Goal: Information Seeking & Learning: Learn about a topic

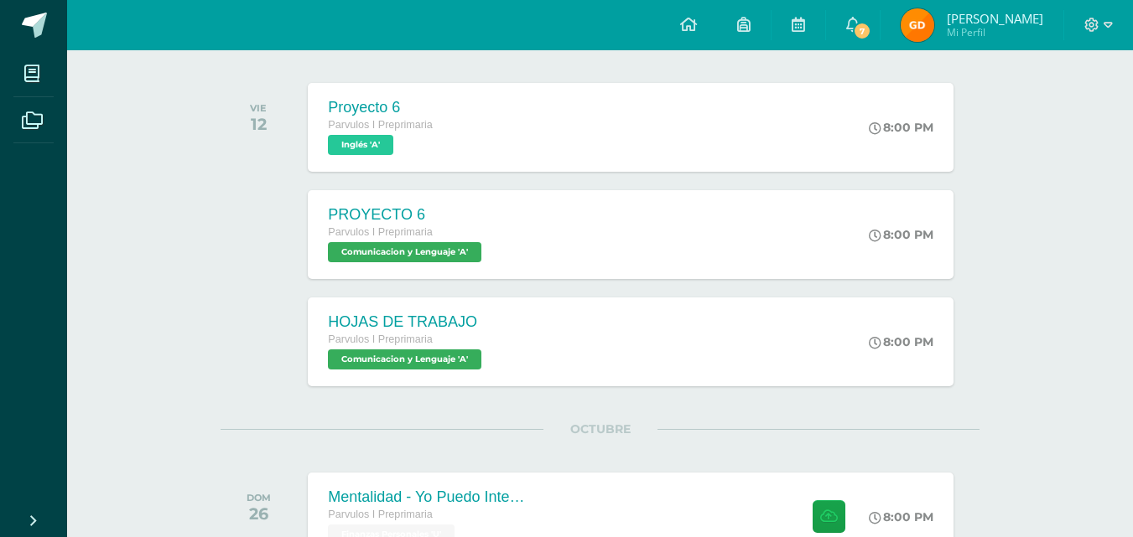
scroll to position [252, 0]
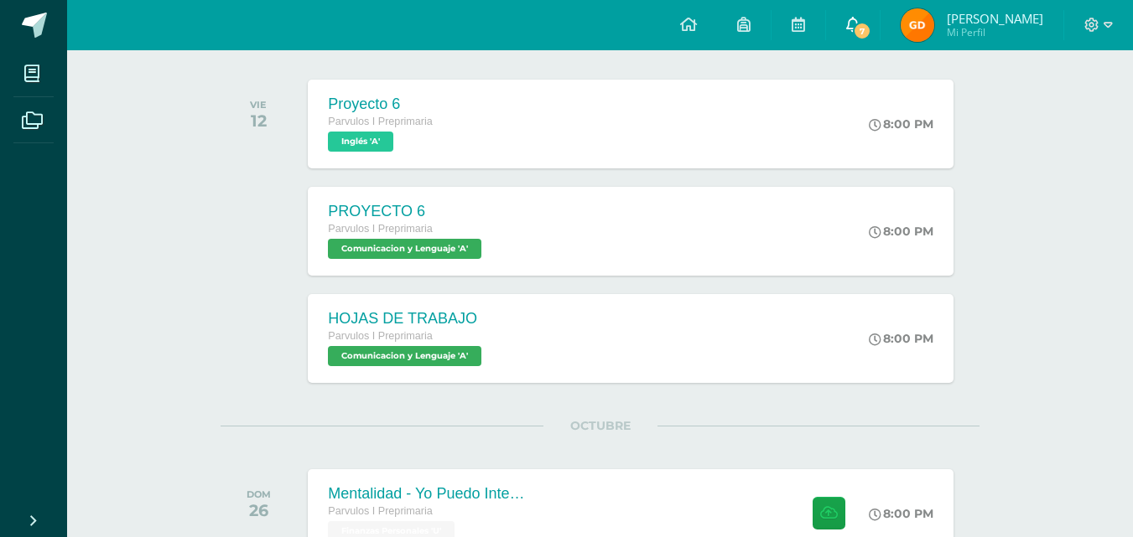
click at [871, 37] on span "7" at bounding box center [862, 31] width 18 height 18
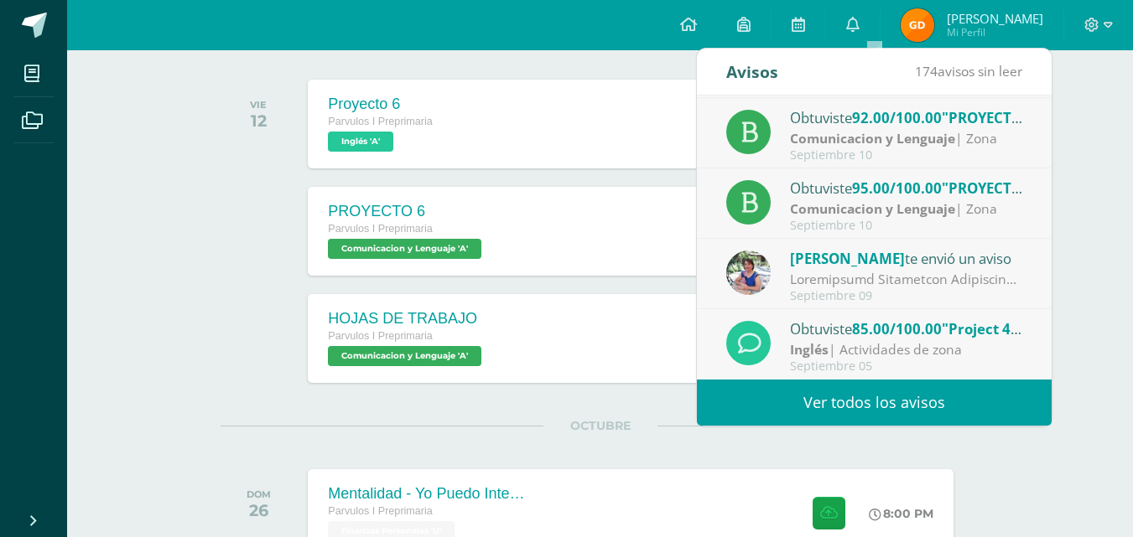
scroll to position [335, 0]
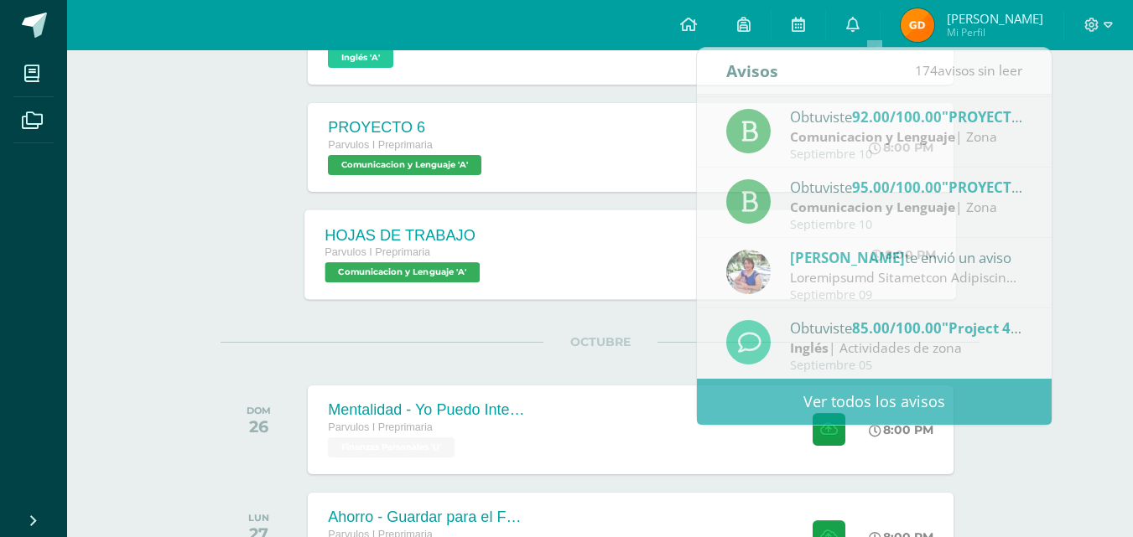
click at [388, 262] on span "Comunicacion y Lenguaje 'A'" at bounding box center [402, 272] width 155 height 20
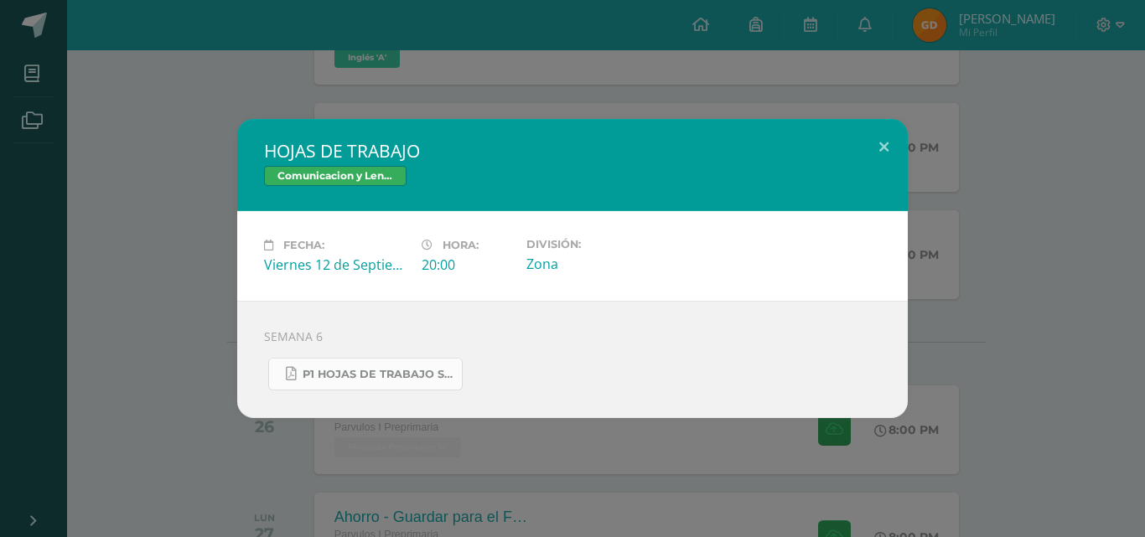
click at [421, 376] on span "P1 HOJAS DE TRABAJO SEMANA 6.pdf" at bounding box center [378, 374] width 151 height 13
click at [889, 145] on button at bounding box center [884, 147] width 48 height 57
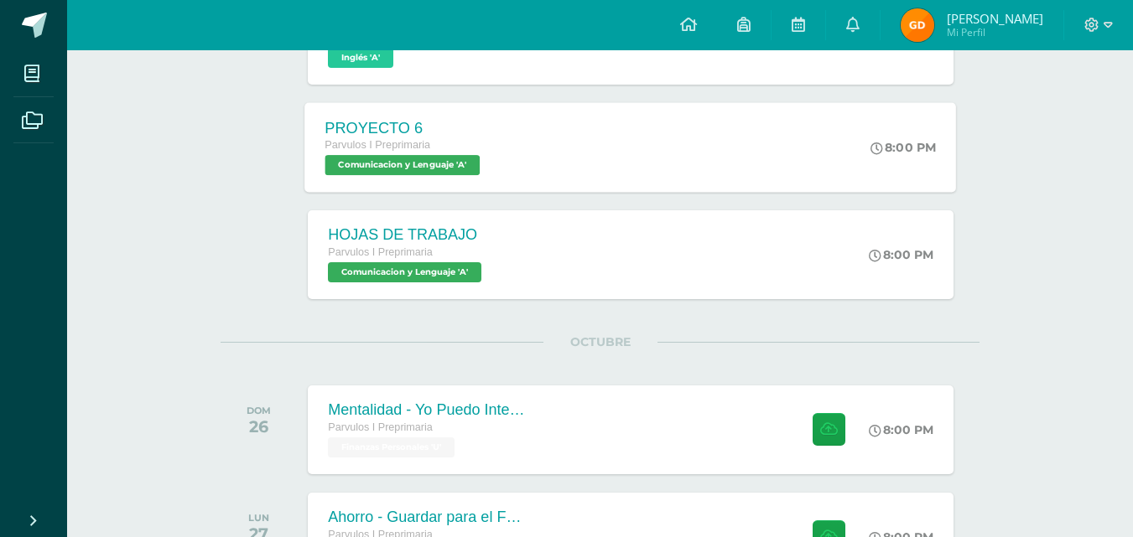
click at [436, 170] on span "Comunicacion y Lenguaje 'A'" at bounding box center [402, 165] width 155 height 20
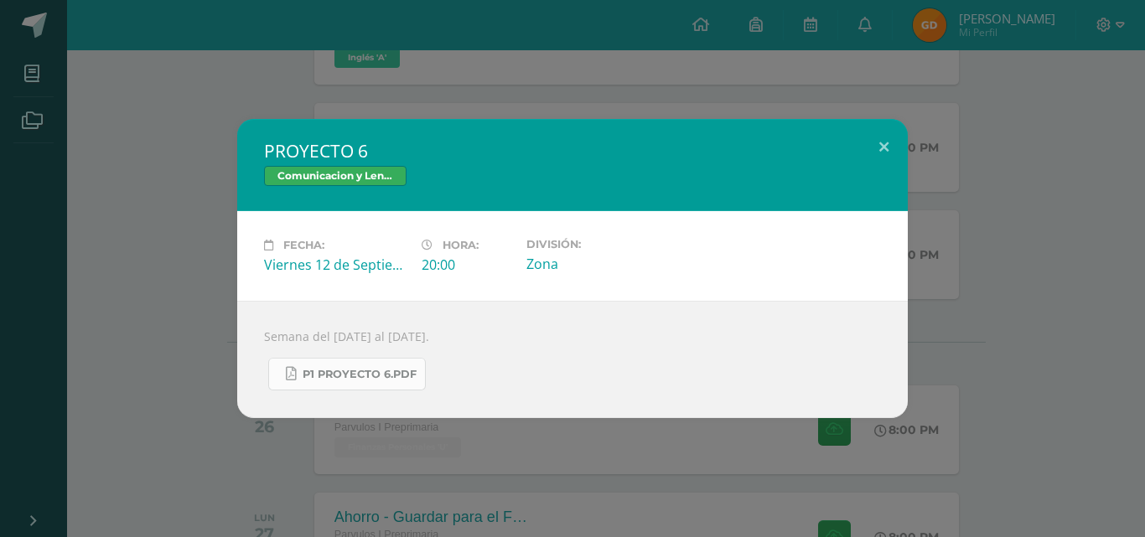
click at [372, 368] on span "P1 PROYECTO 6.pdf" at bounding box center [360, 374] width 114 height 13
click at [890, 148] on button at bounding box center [884, 147] width 48 height 57
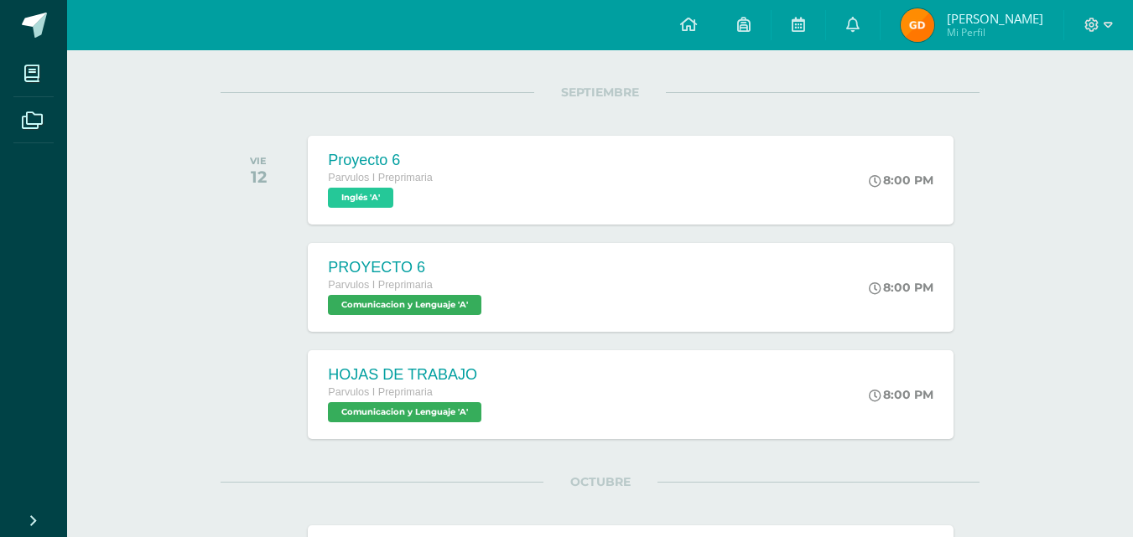
scroll to position [168, 0]
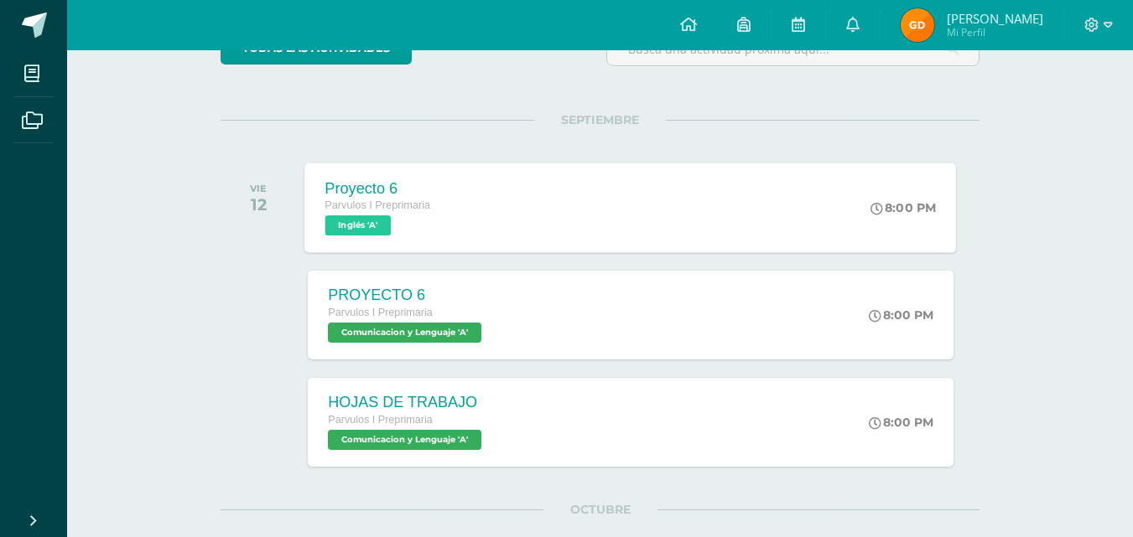
click at [385, 234] on span "Inglés 'A'" at bounding box center [358, 225] width 66 height 20
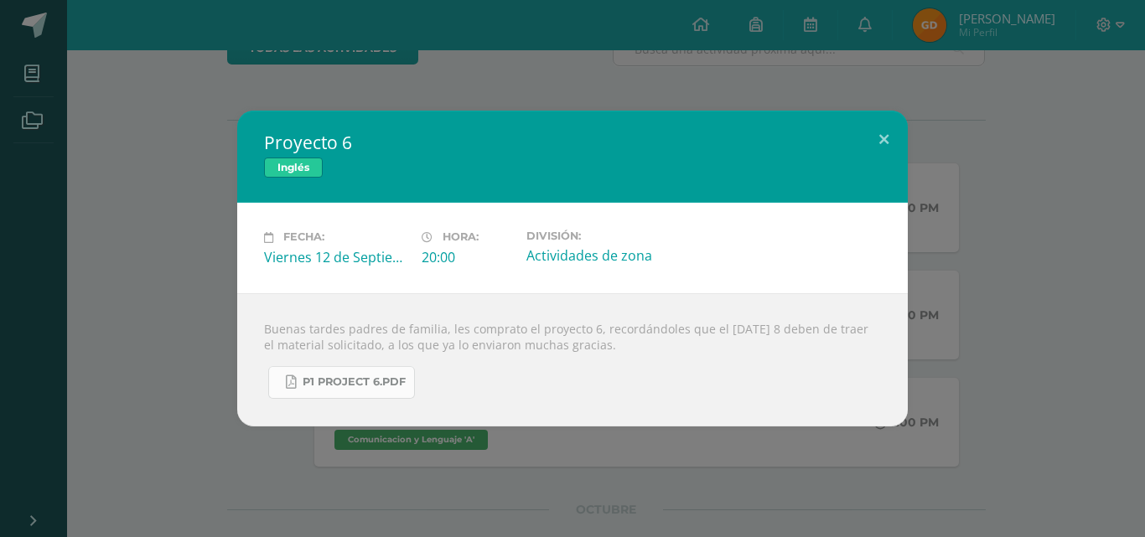
click at [353, 376] on span "P1 Project 6.pdf" at bounding box center [354, 382] width 103 height 13
click at [885, 133] on button at bounding box center [884, 139] width 48 height 57
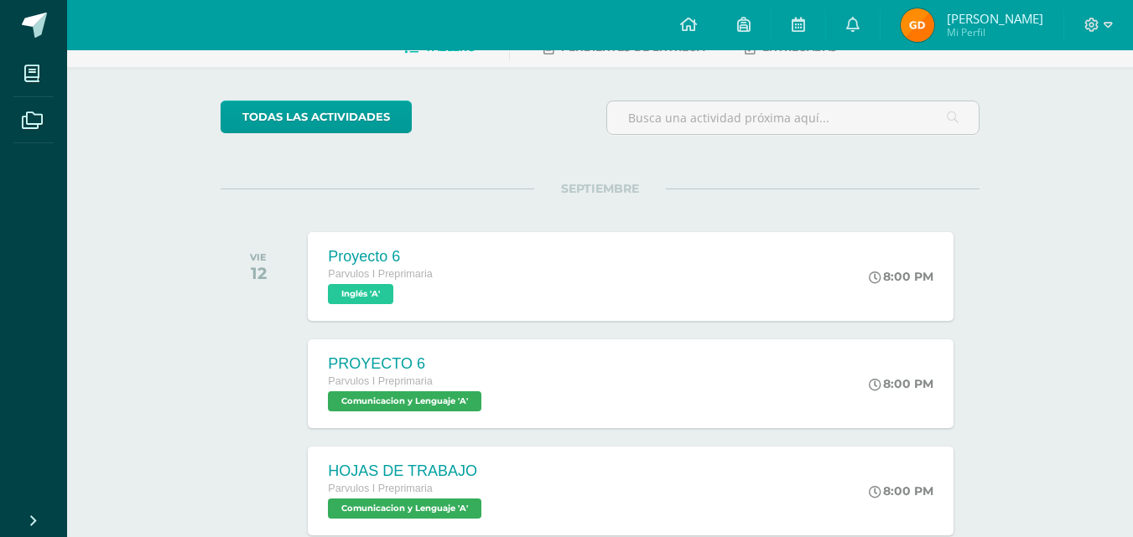
scroll to position [252, 0]
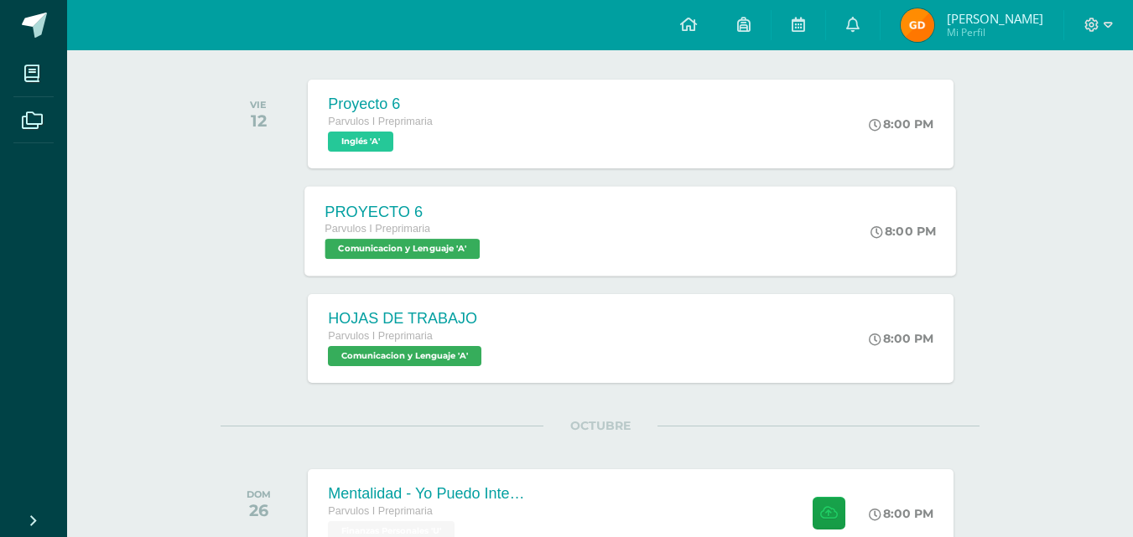
click at [420, 252] on span "Comunicacion y Lenguaje 'A'" at bounding box center [402, 249] width 155 height 20
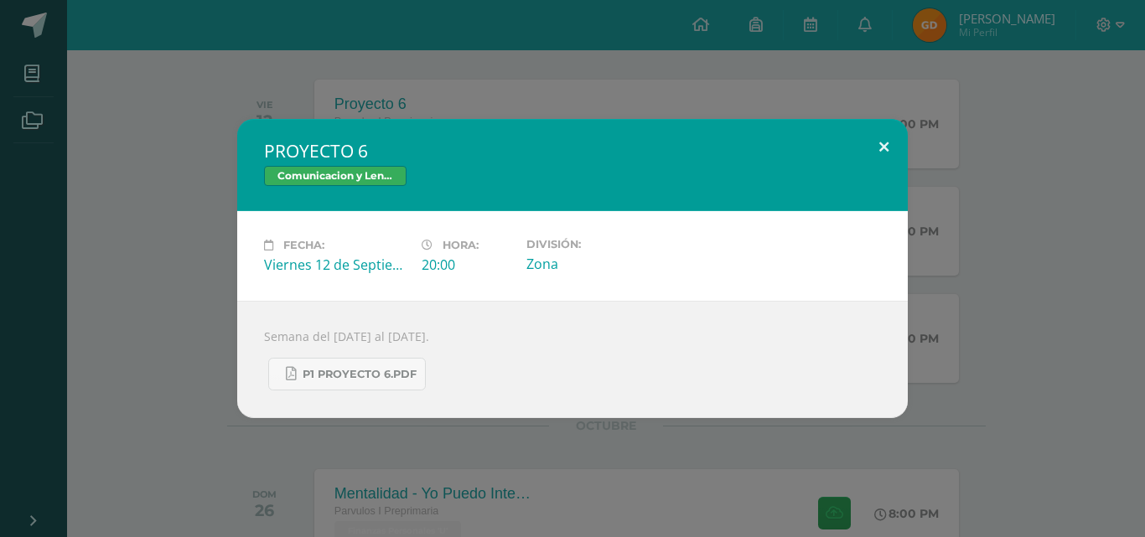
click at [895, 139] on button at bounding box center [884, 147] width 48 height 57
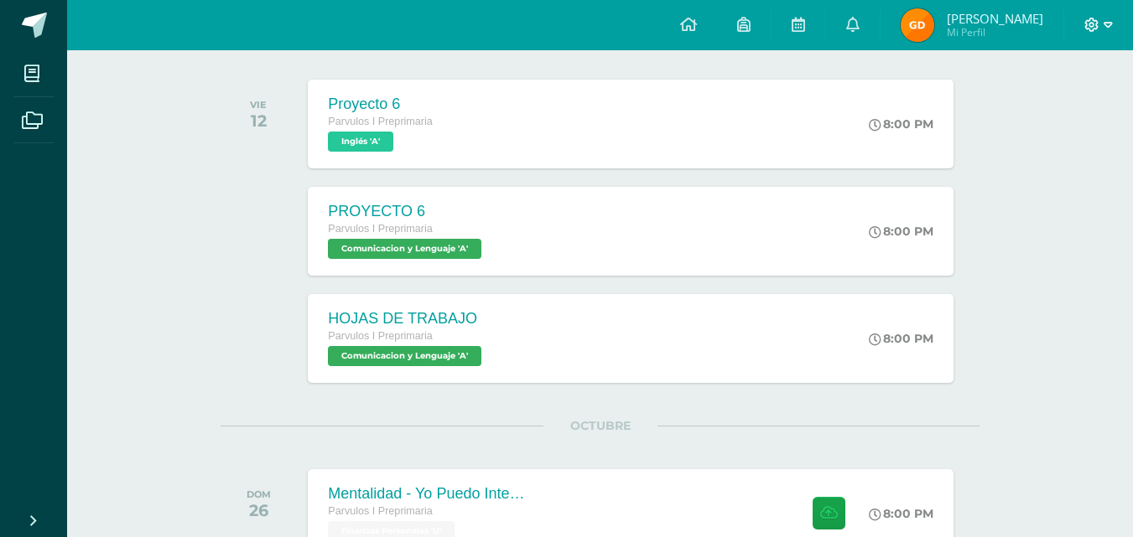
click at [1101, 24] on span at bounding box center [1098, 25] width 29 height 18
click at [1038, 111] on span "Cerrar sesión" at bounding box center [1055, 114] width 75 height 16
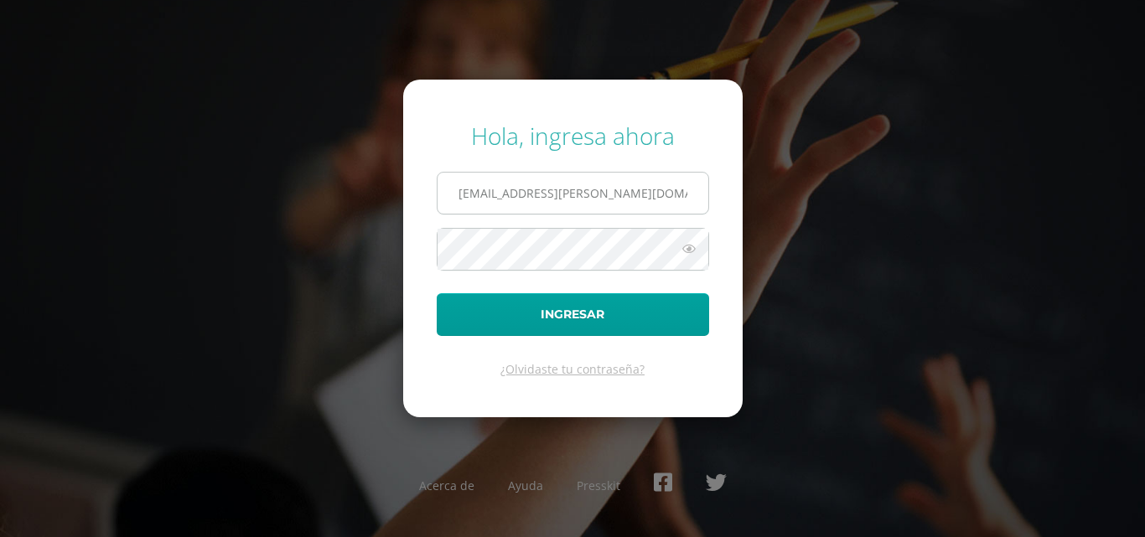
drag, startPoint x: 592, startPoint y: 204, endPoint x: 444, endPoint y: 172, distance: 150.9
click at [444, 172] on span "2025033@fatima.edoo.gt" at bounding box center [573, 193] width 272 height 43
type input "sofiadonado@fatima.edoo.gt"
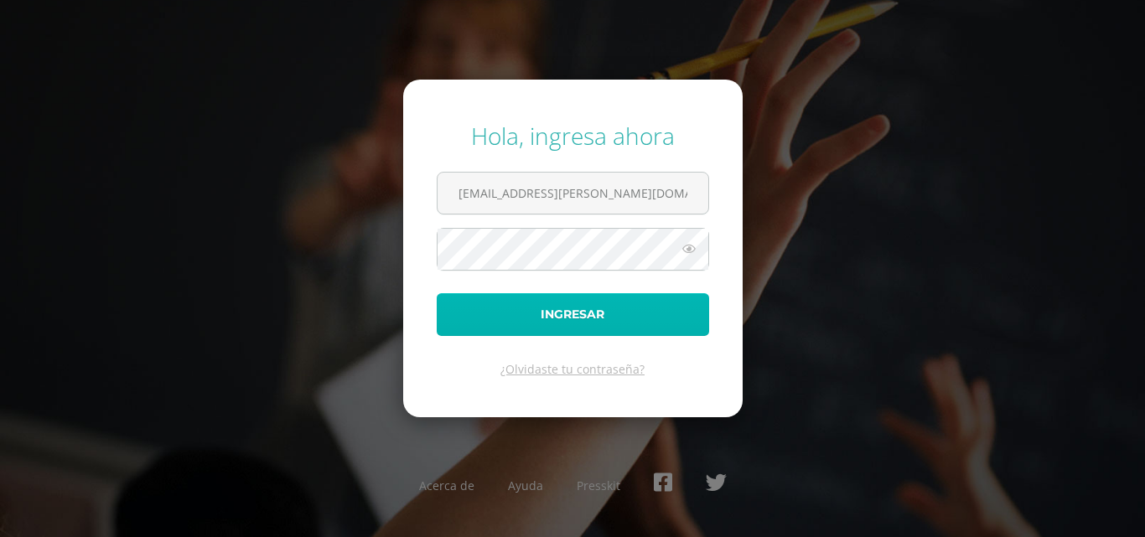
click at [523, 309] on button "Ingresar" at bounding box center [573, 314] width 272 height 43
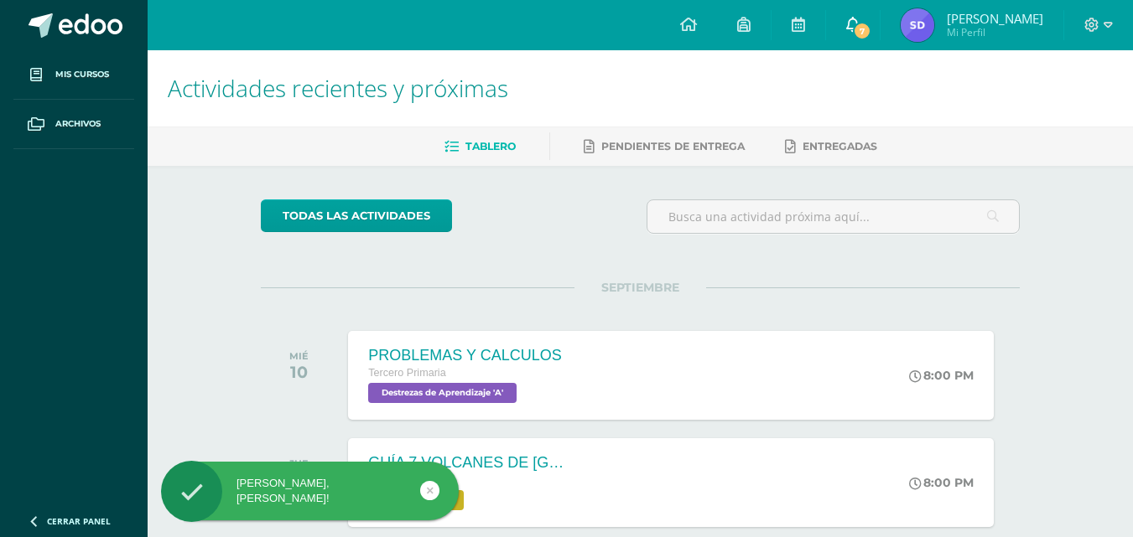
click at [859, 18] on icon at bounding box center [852, 24] width 13 height 15
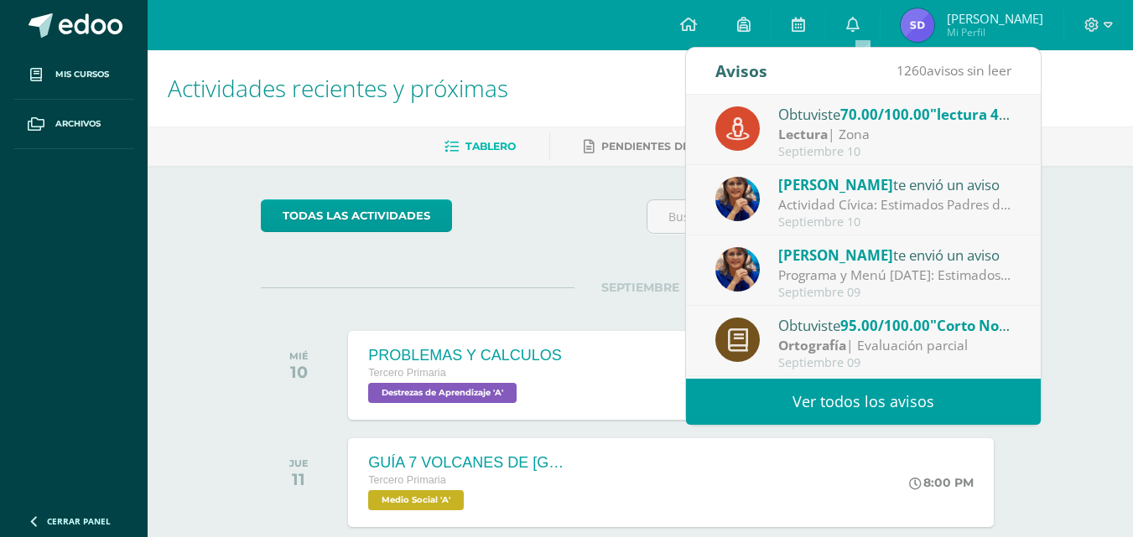
click at [907, 124] on div "Obtuviste 70.00/100.00 "lectura 4" en Lectura" at bounding box center [894, 114] width 233 height 22
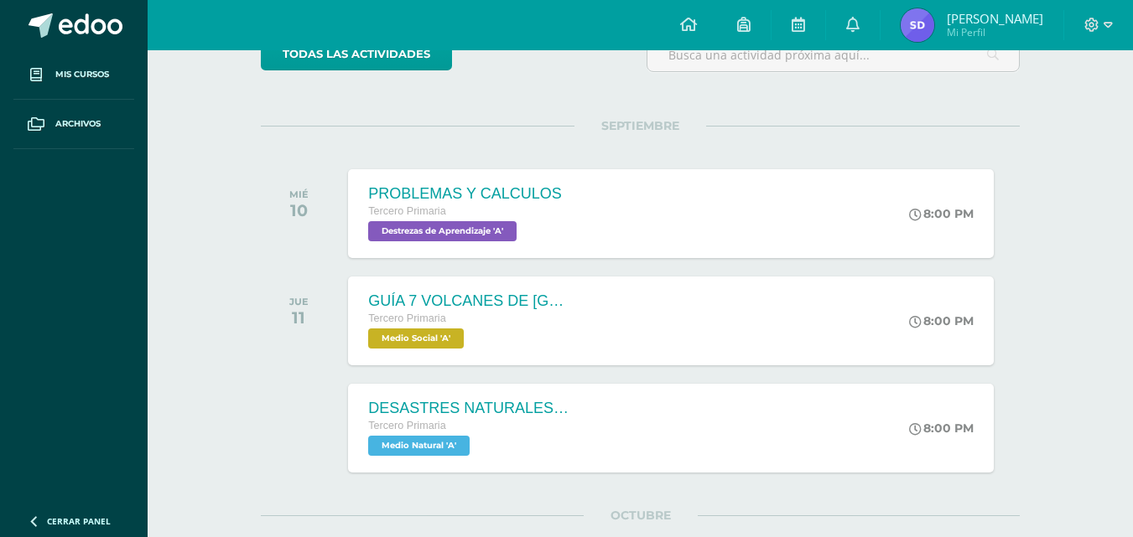
scroll to position [168, 0]
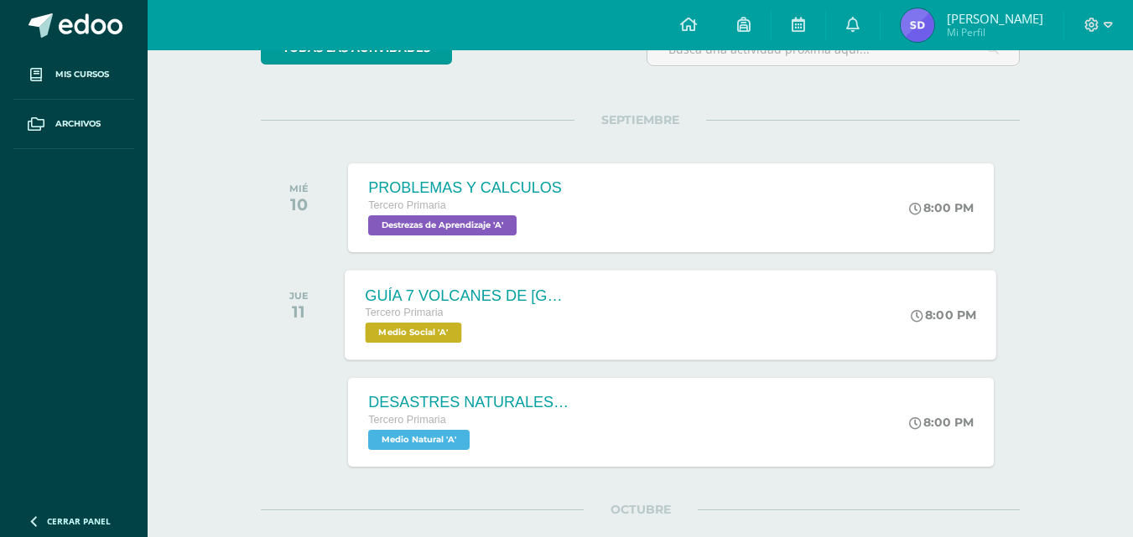
click at [464, 321] on div "Tercero Primaria" at bounding box center [467, 313] width 203 height 18
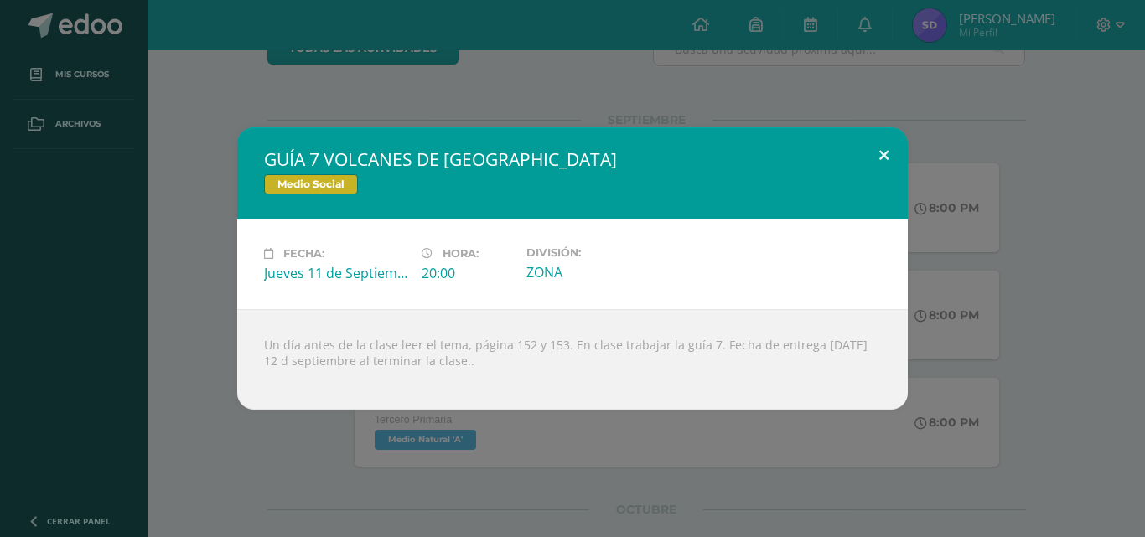
click at [884, 149] on button at bounding box center [884, 155] width 48 height 57
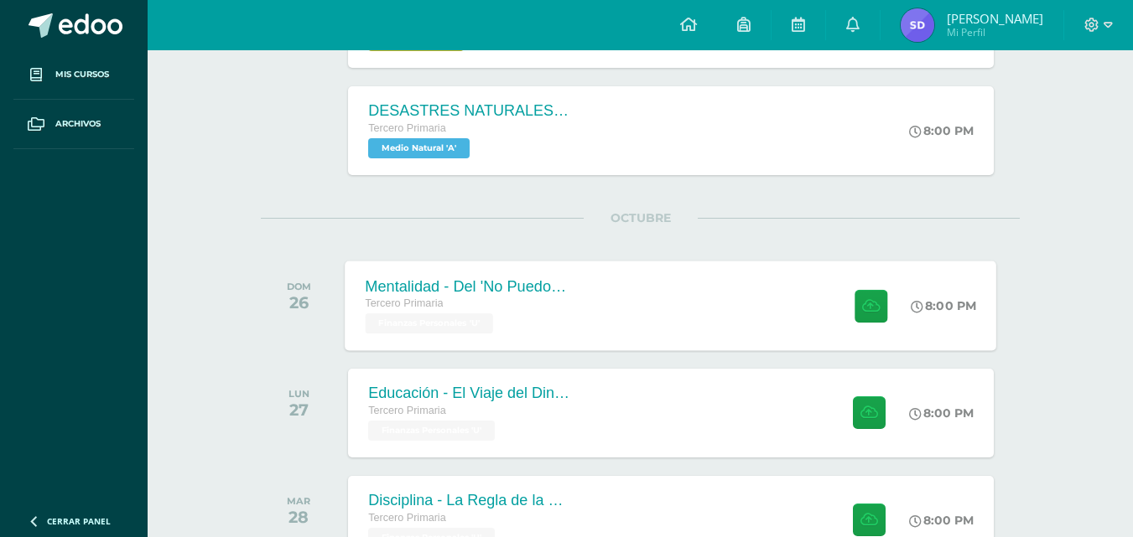
scroll to position [419, 0]
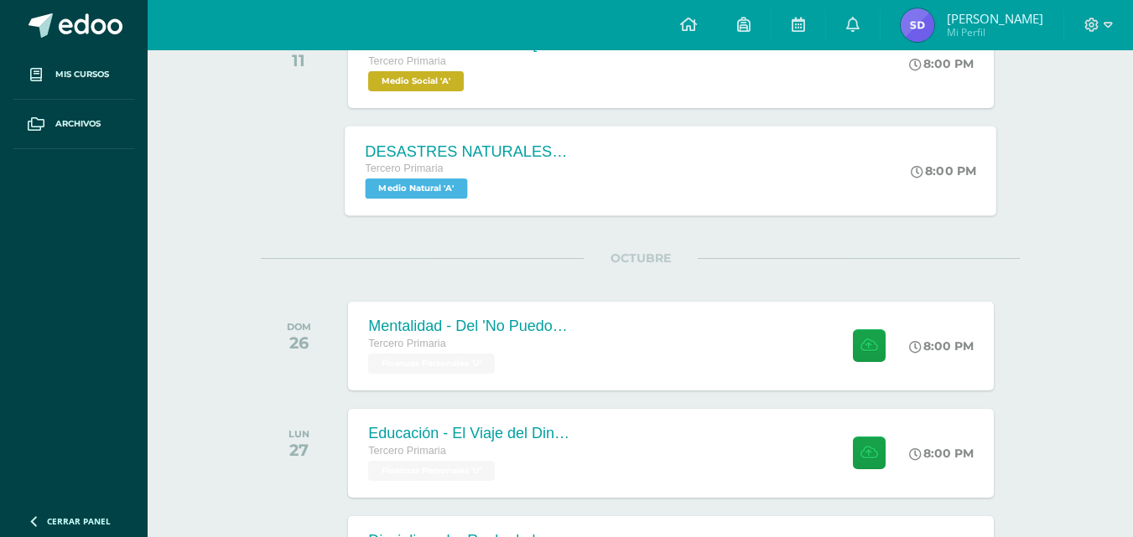
click at [435, 179] on span "Medio Natural 'A'" at bounding box center [417, 189] width 102 height 20
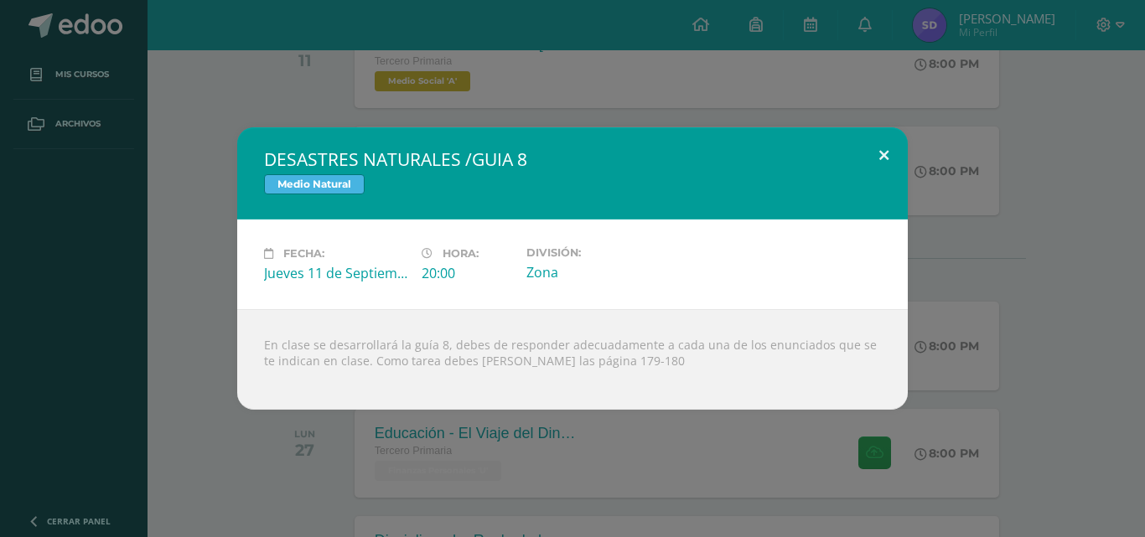
click at [878, 158] on button at bounding box center [884, 155] width 48 height 57
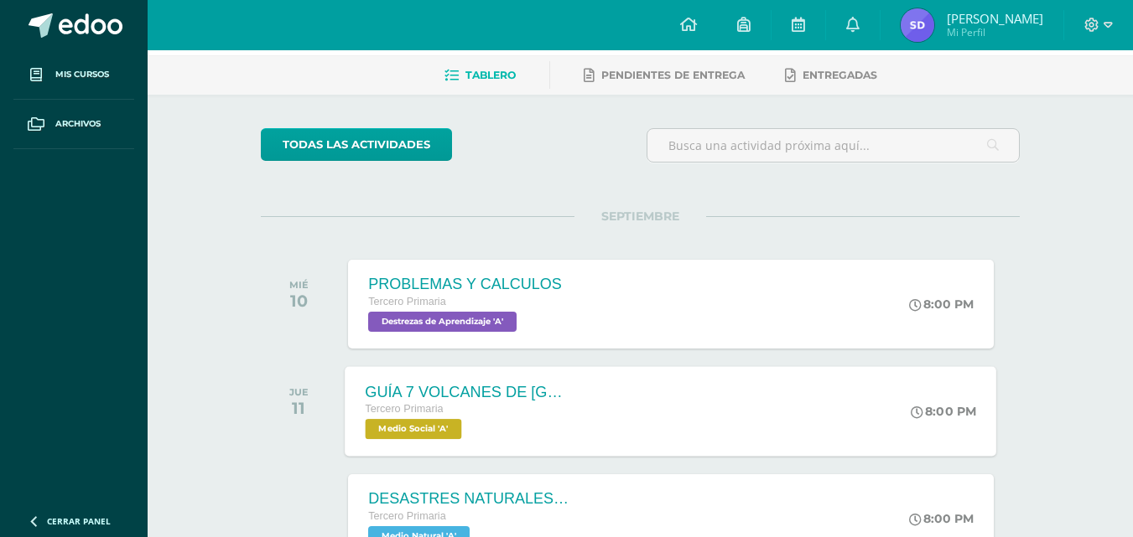
scroll to position [0, 0]
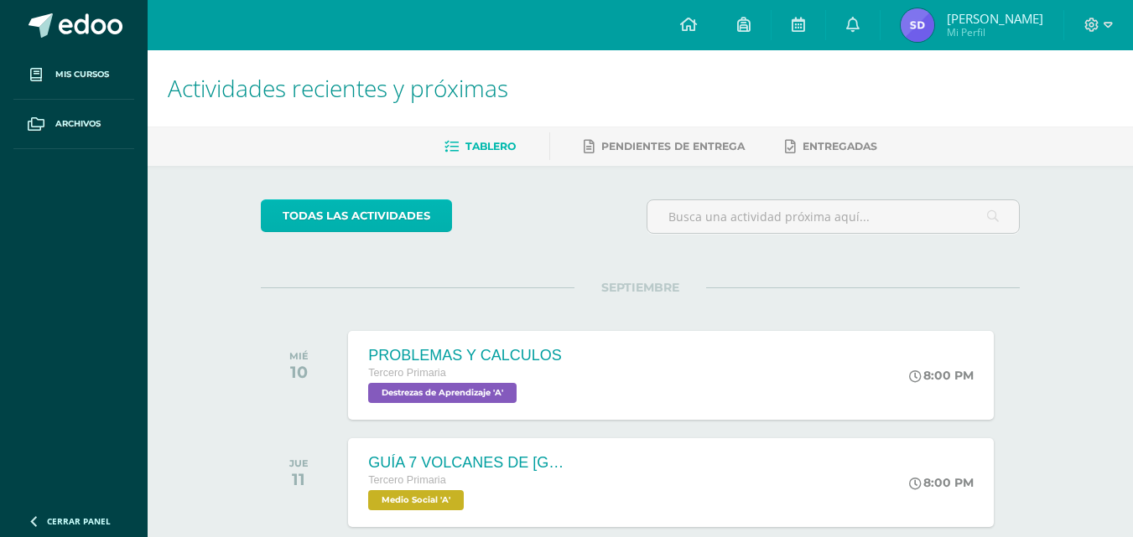
click at [350, 210] on link "todas las Actividades" at bounding box center [356, 216] width 191 height 33
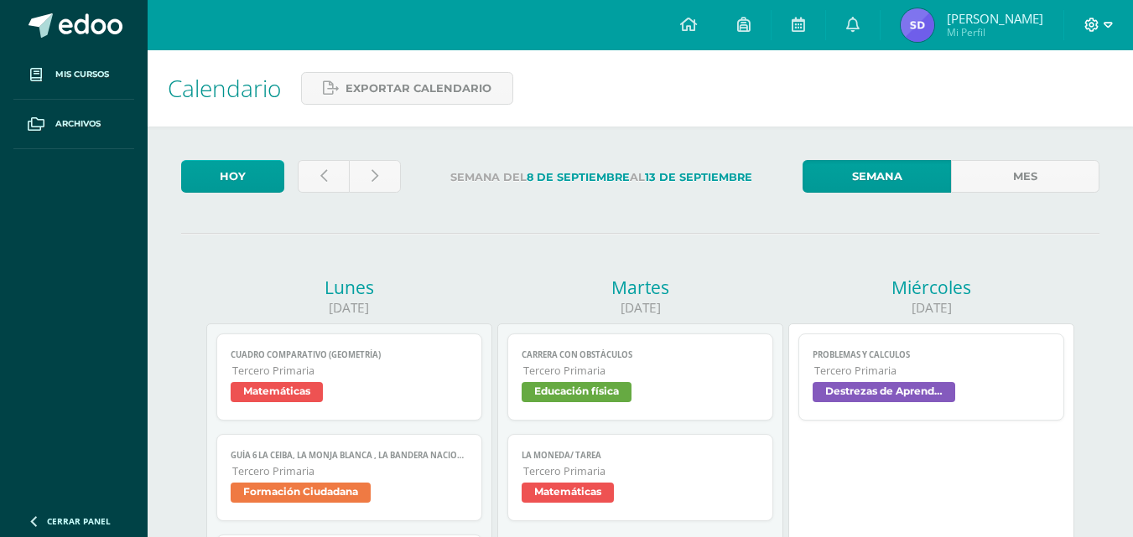
click at [1107, 20] on icon at bounding box center [1107, 25] width 9 height 15
click at [1059, 106] on span "Cerrar sesión" at bounding box center [1055, 114] width 75 height 16
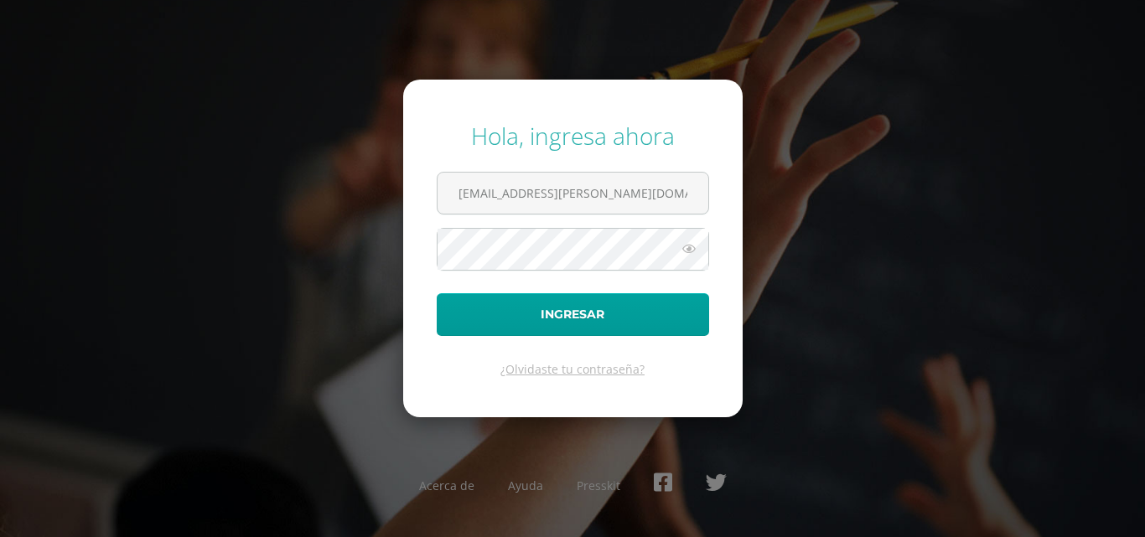
drag, startPoint x: 619, startPoint y: 202, endPoint x: 97, endPoint y: 120, distance: 527.9
click at [97, 120] on div "Hola, ingresa ahora [EMAIL_ADDRESS][PERSON_NAME][DOMAIN_NAME] Ingresar ¿Olvidas…" at bounding box center [572, 268] width 1081 height 324
type input "[EMAIL_ADDRESS][PERSON_NAME][DOMAIN_NAME]"
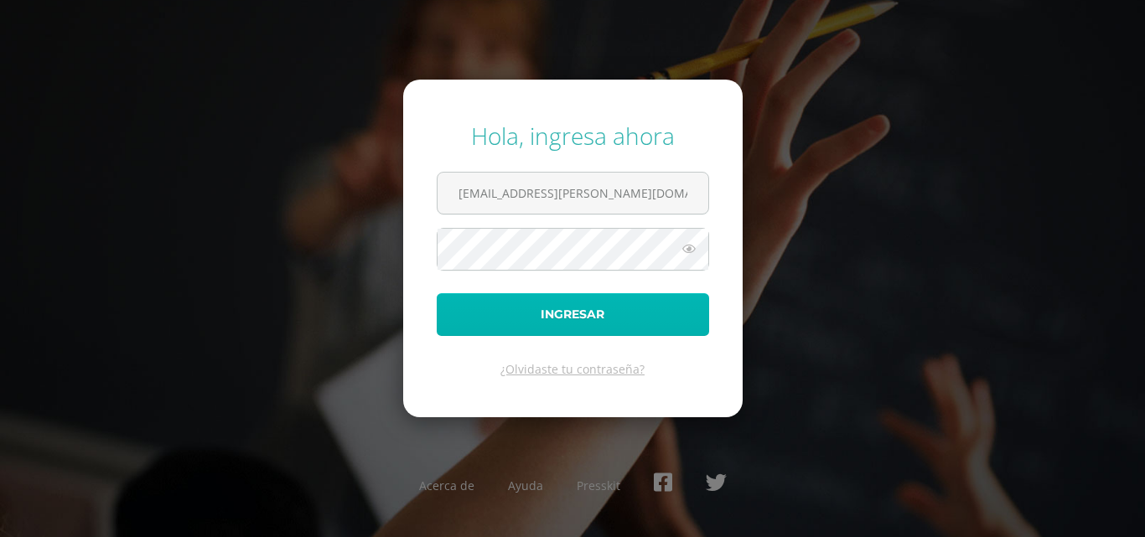
click at [526, 309] on button "Ingresar" at bounding box center [573, 314] width 272 height 43
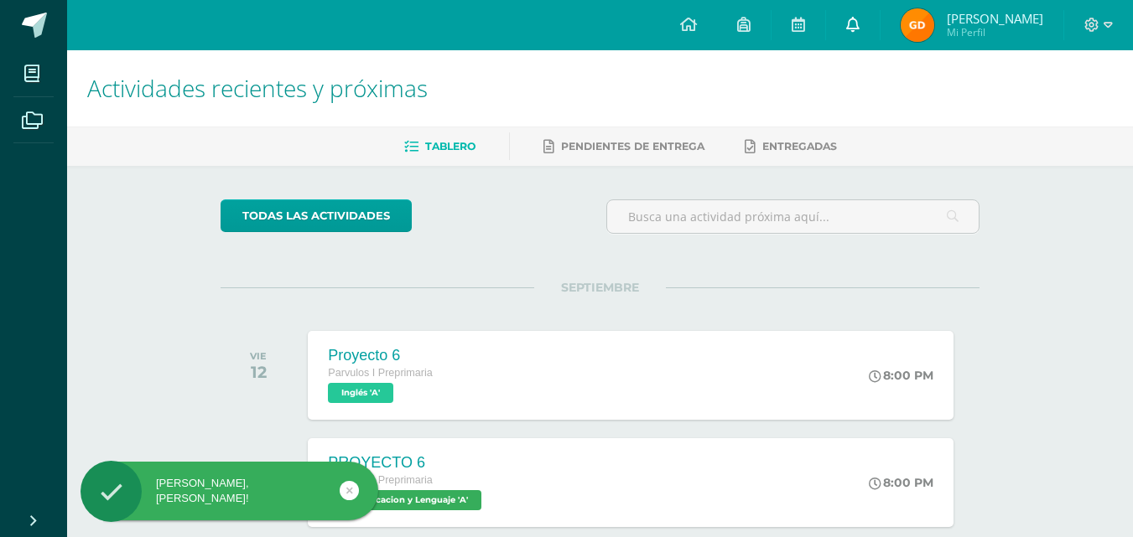
click at [859, 21] on icon at bounding box center [852, 24] width 13 height 15
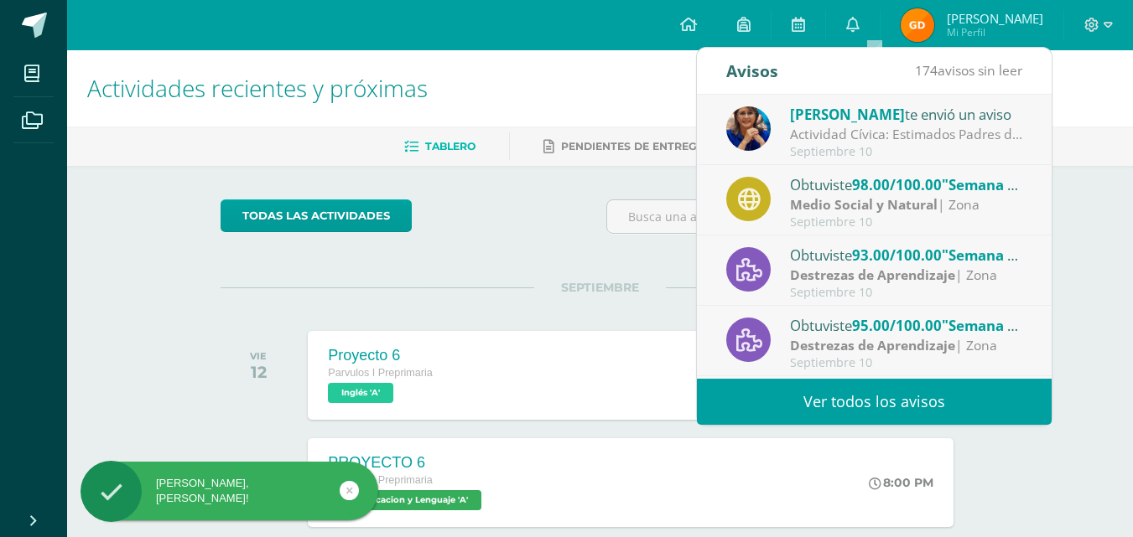
click at [846, 393] on link "Ver todos los avisos" at bounding box center [874, 402] width 355 height 46
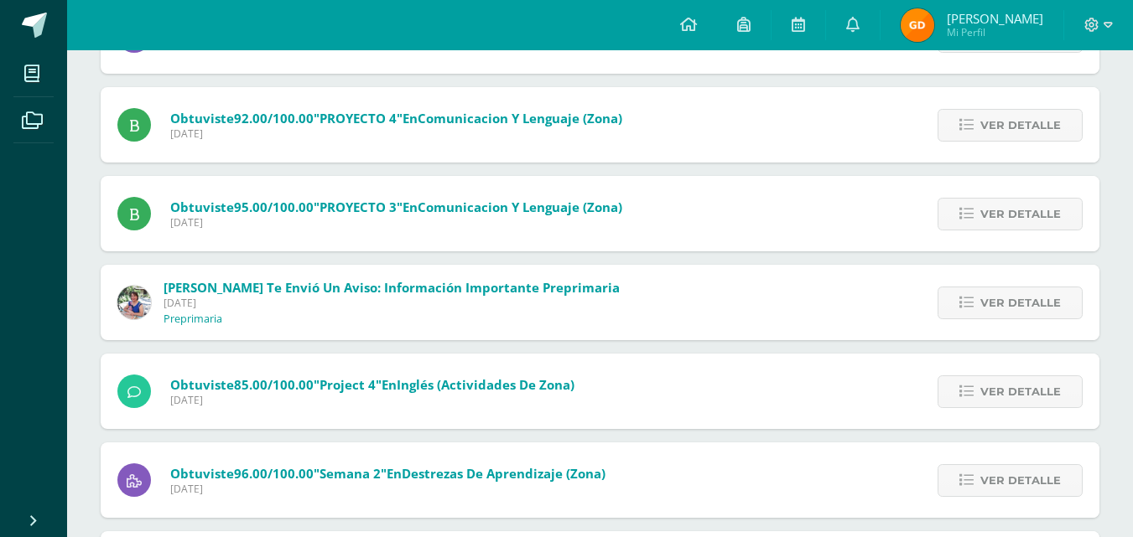
scroll to position [686, 0]
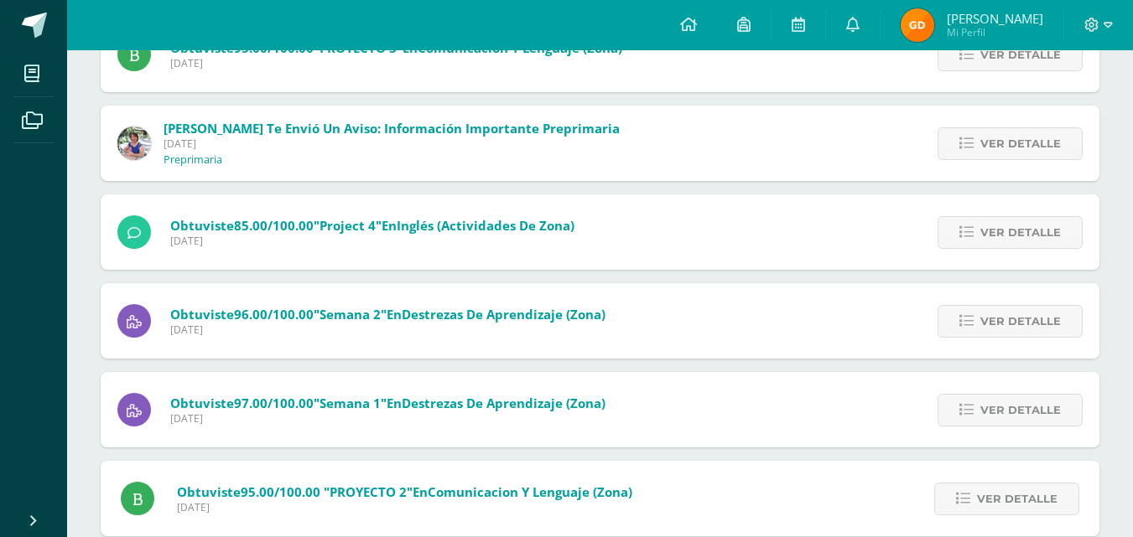
click at [921, 13] on span "Gianna Lucía Mi Perfil" at bounding box center [971, 25] width 149 height 34
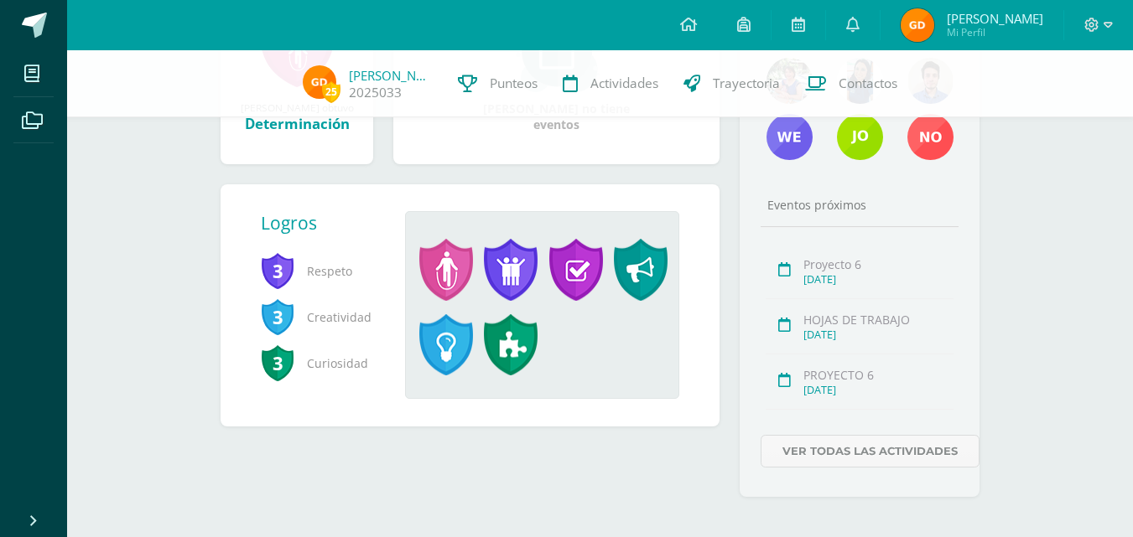
scroll to position [335, 0]
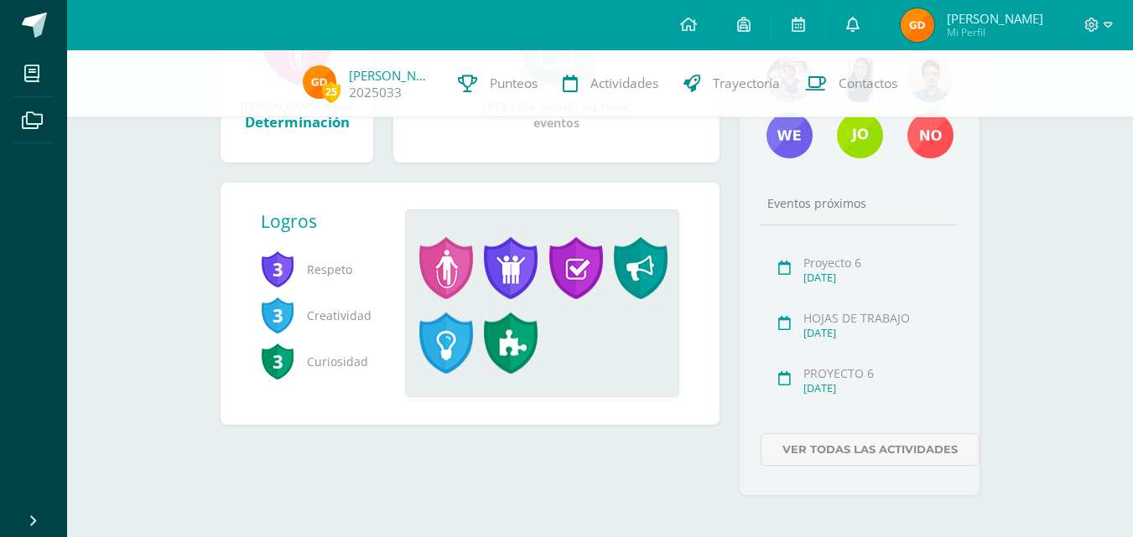
click at [870, 15] on link at bounding box center [853, 25] width 54 height 50
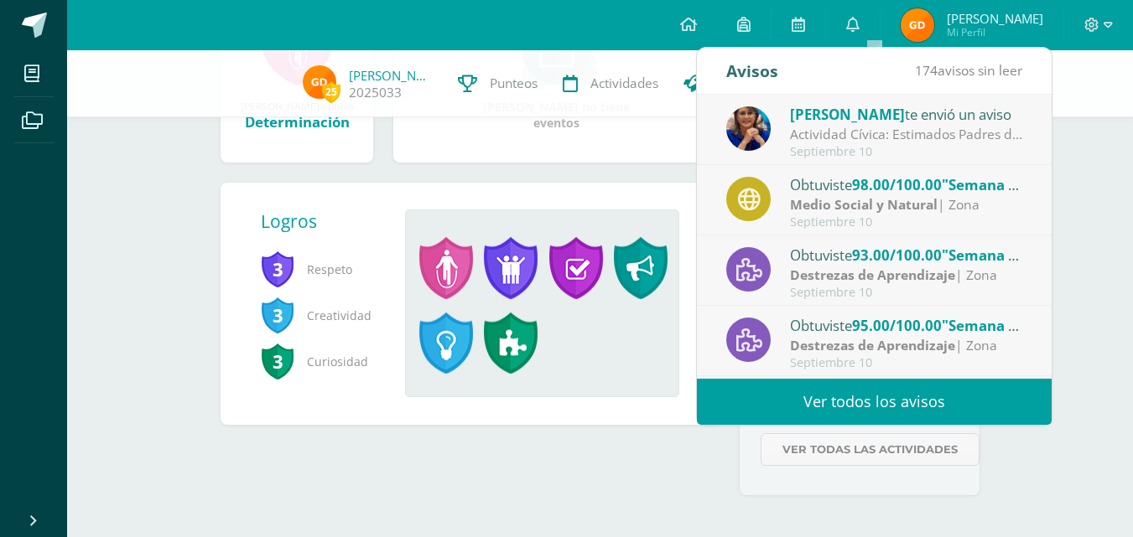
click at [861, 397] on link "Ver todos los avisos" at bounding box center [874, 402] width 355 height 46
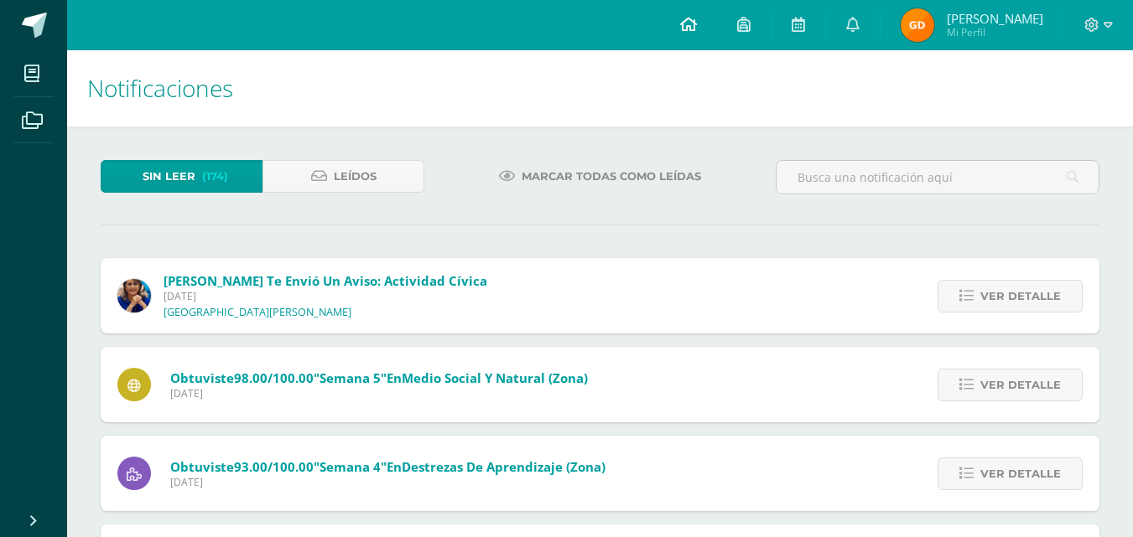
click at [697, 28] on icon at bounding box center [688, 24] width 17 height 15
